Goal: Task Accomplishment & Management: Manage account settings

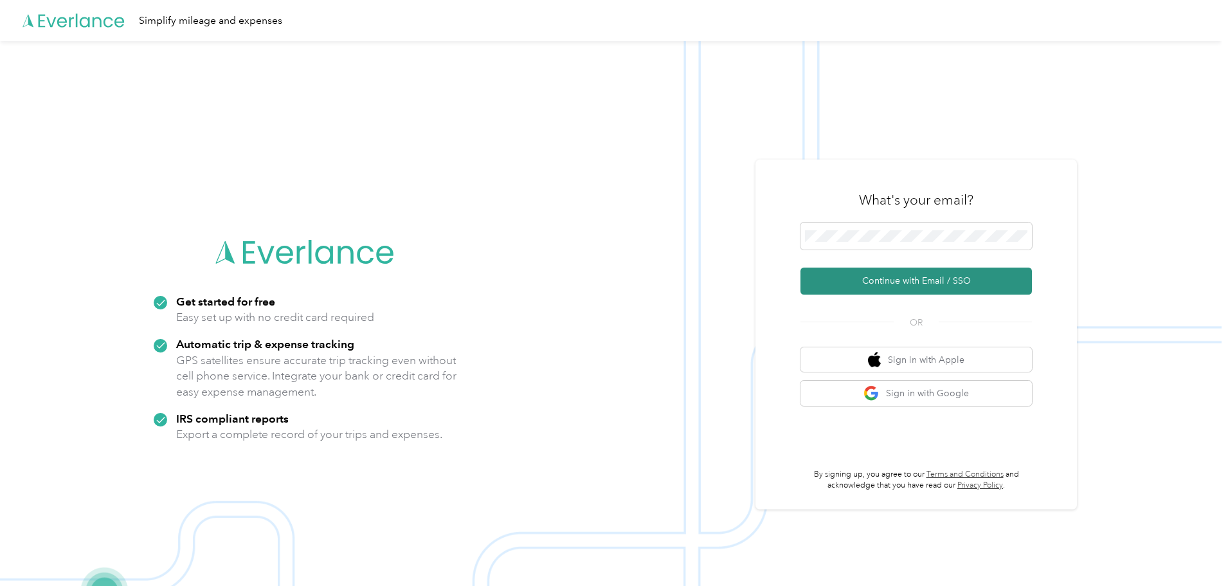
click at [901, 276] on button "Continue with Email / SSO" at bounding box center [915, 280] width 231 height 27
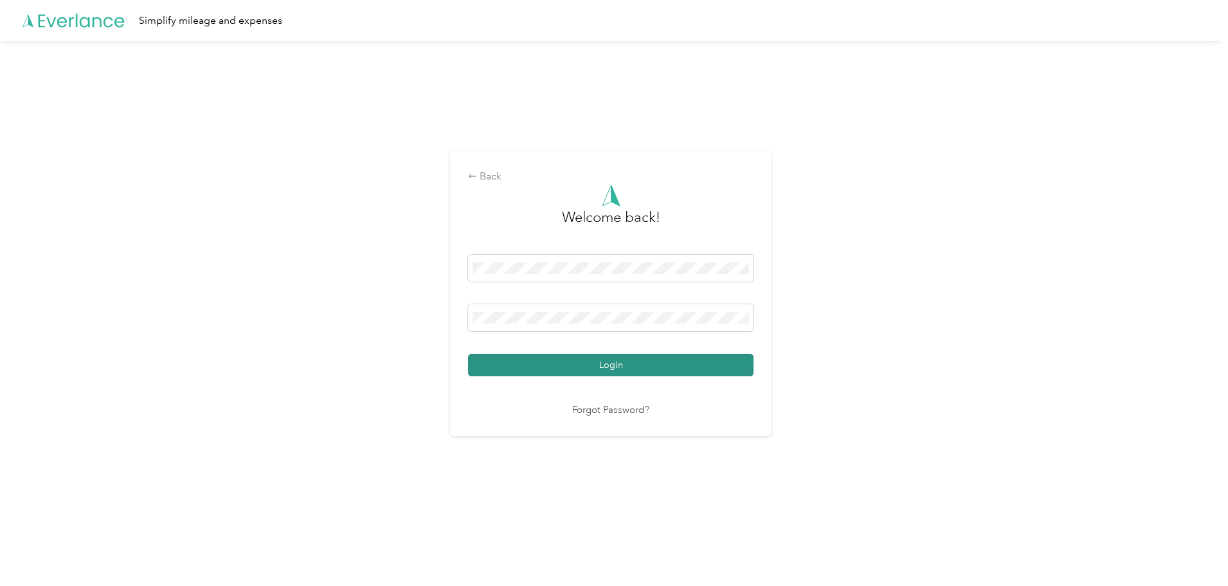
click at [608, 368] on button "Login" at bounding box center [610, 365] width 285 height 23
